Goal: Navigation & Orientation: Find specific page/section

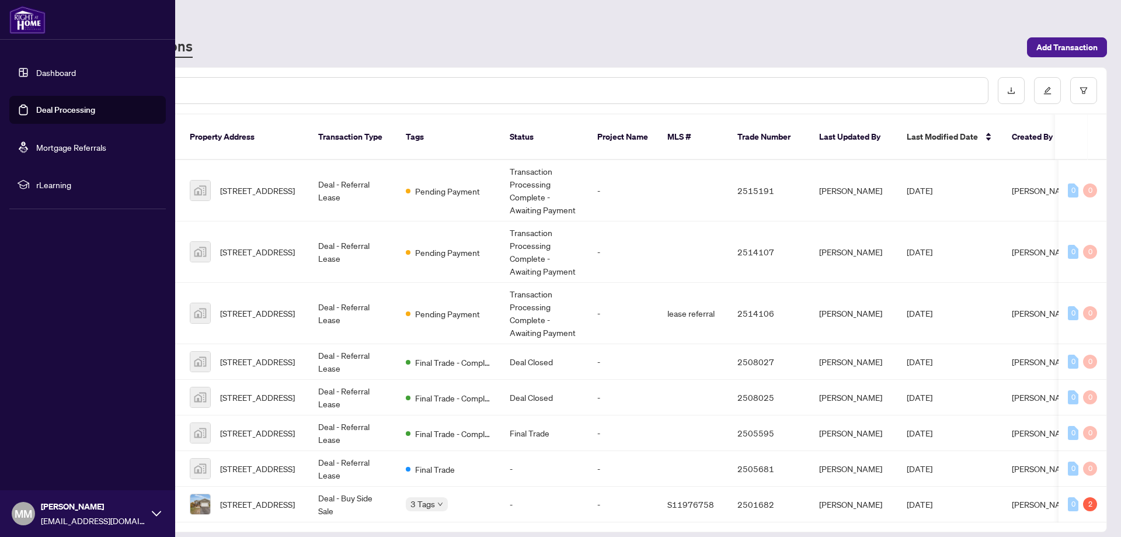
click at [66, 74] on link "Dashboard" at bounding box center [56, 72] width 40 height 11
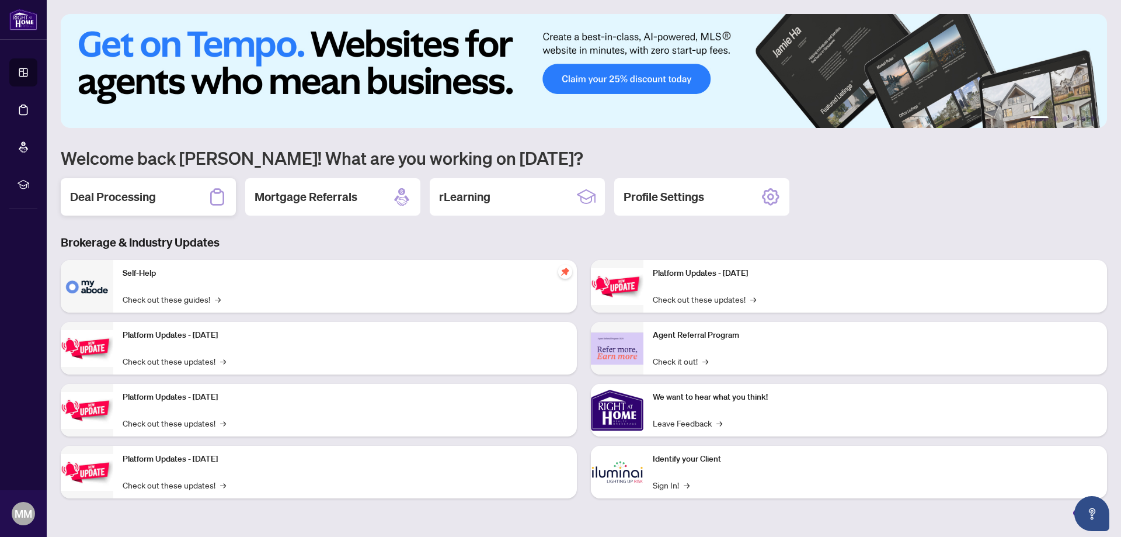
click at [116, 186] on div "Deal Processing" at bounding box center [148, 196] width 175 height 37
